Goal: Find specific page/section: Find specific page/section

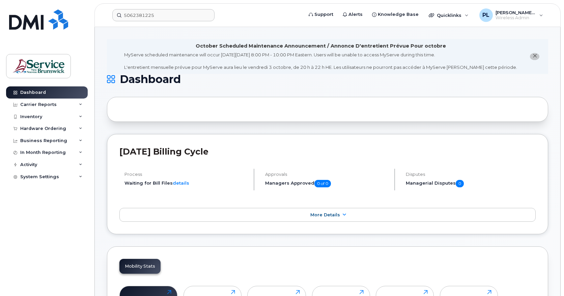
click at [172, 21] on header "5062381225 Support Alerts Knowledge Base Quicklinks Suspend / Cancel Device Cha…" at bounding box center [327, 15] width 466 height 24
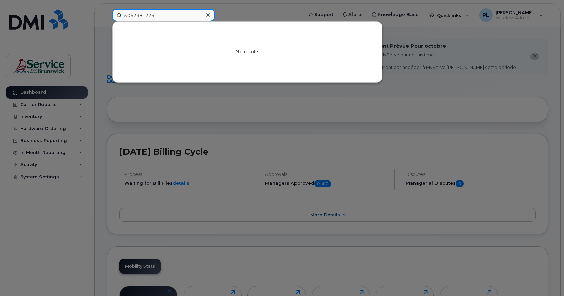
click at [175, 17] on input "5062381225" at bounding box center [163, 15] width 102 height 12
paste input "02944"
type input "5062302944"
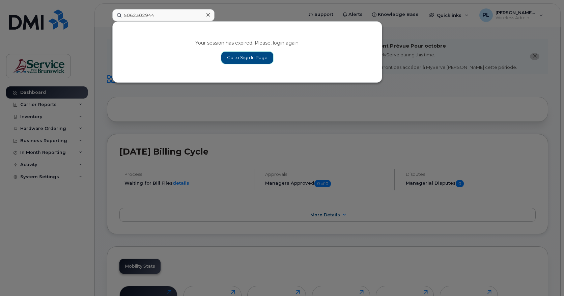
click at [242, 60] on link "Go to Sign In Page" at bounding box center [247, 58] width 52 height 12
